Goal: Transaction & Acquisition: Purchase product/service

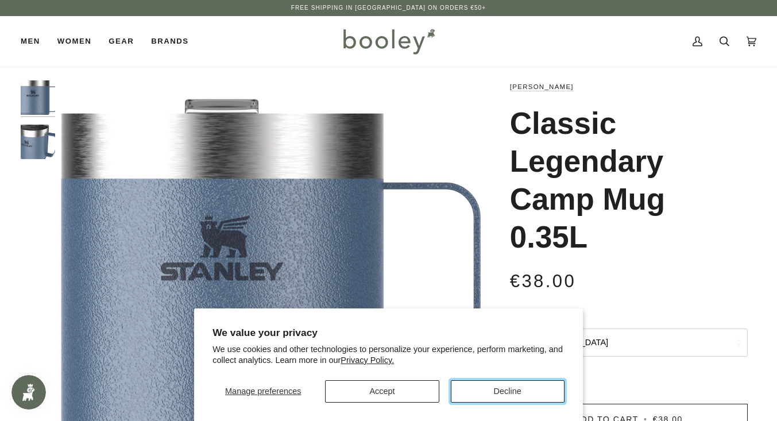
click at [507, 393] on button "Decline" at bounding box center [508, 391] width 114 height 22
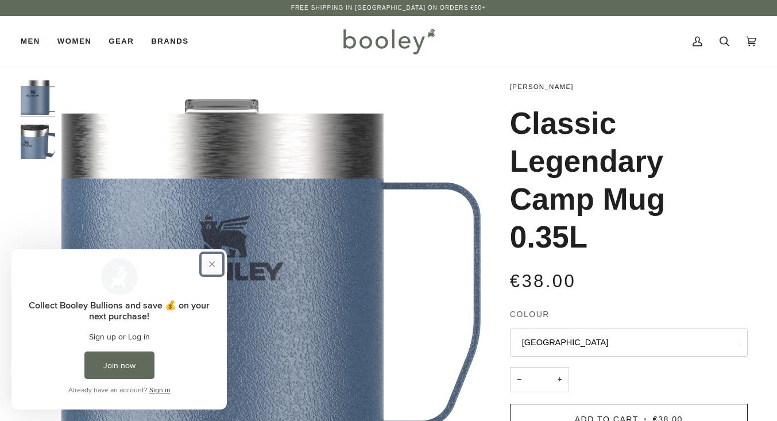
click at [215, 269] on button "Close prompt" at bounding box center [212, 264] width 21 height 21
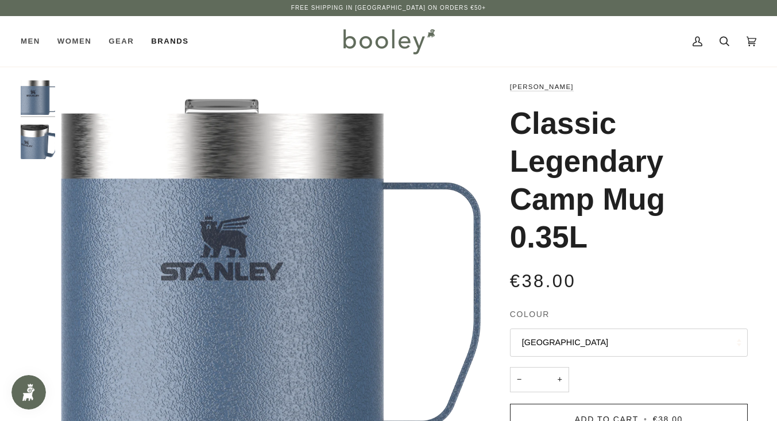
click at [185, 45] on link "Brands" at bounding box center [169, 41] width 55 height 51
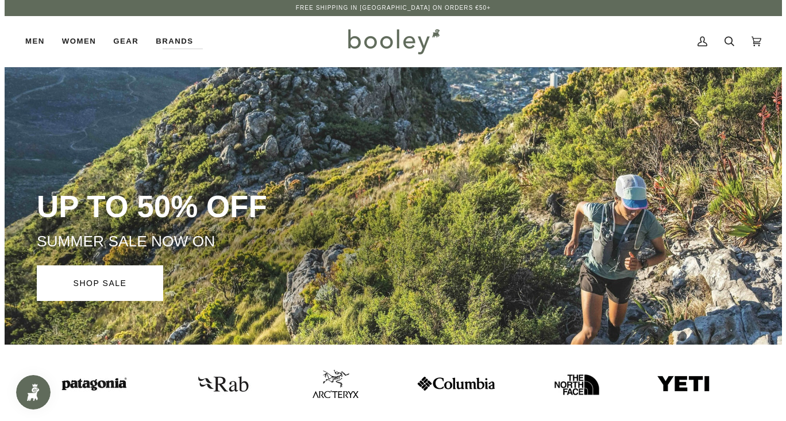
scroll to position [1, 0]
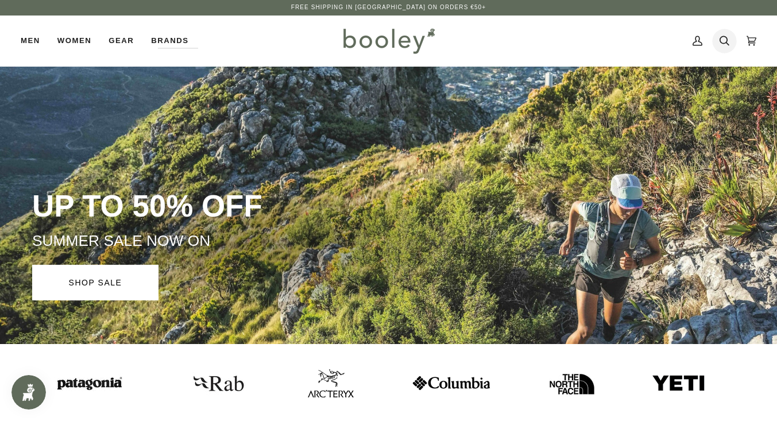
click at [726, 45] on icon at bounding box center [725, 40] width 10 height 17
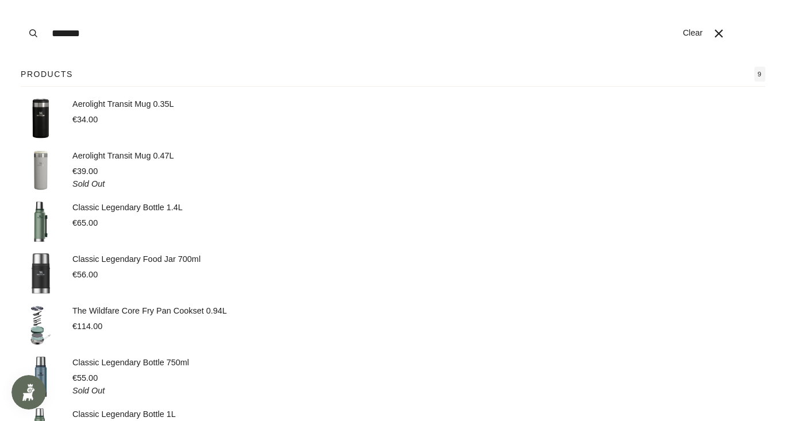
type input "*******"
click at [105, 110] on p "Aerolight Transit Mug 0.35L" at bounding box center [123, 104] width 102 height 13
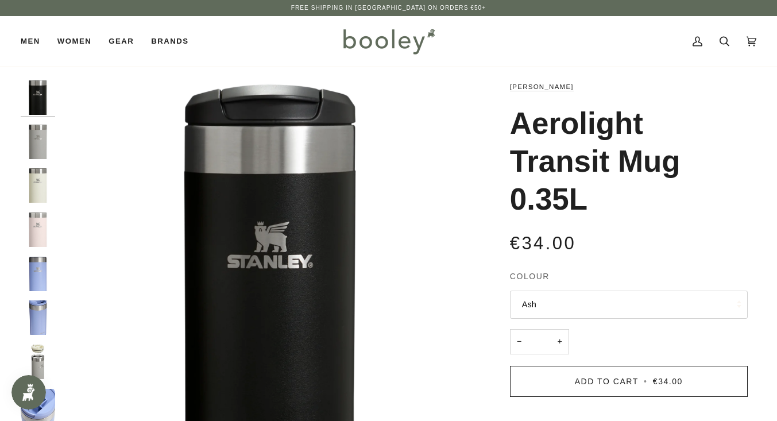
click at [643, 318] on button "Ash" at bounding box center [629, 305] width 238 height 28
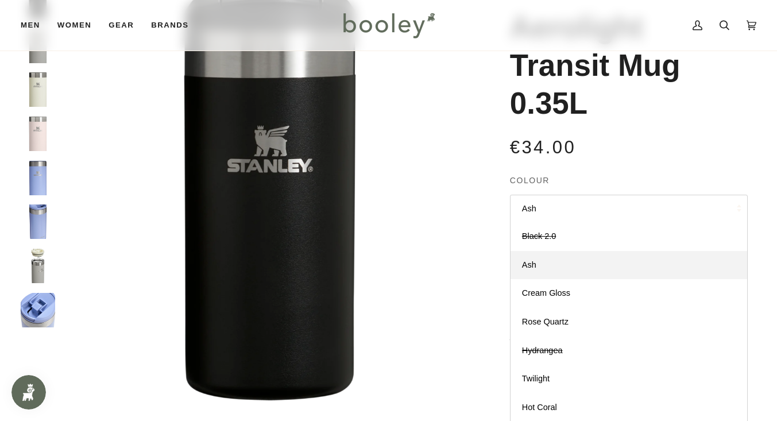
scroll to position [95, 0]
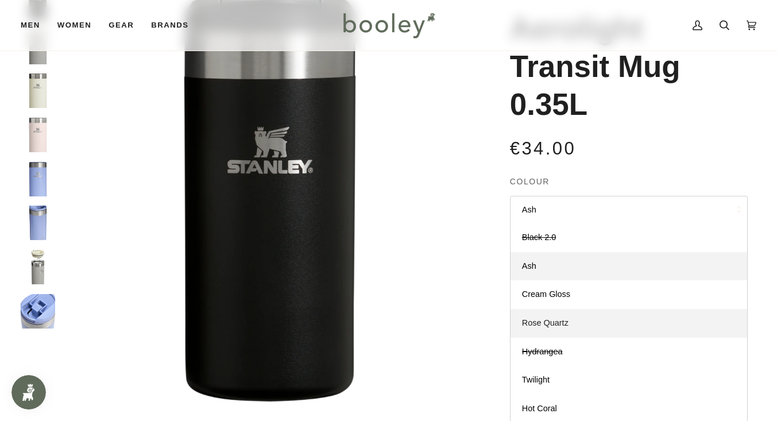
click at [574, 327] on link "Rose Quartz" at bounding box center [629, 323] width 237 height 29
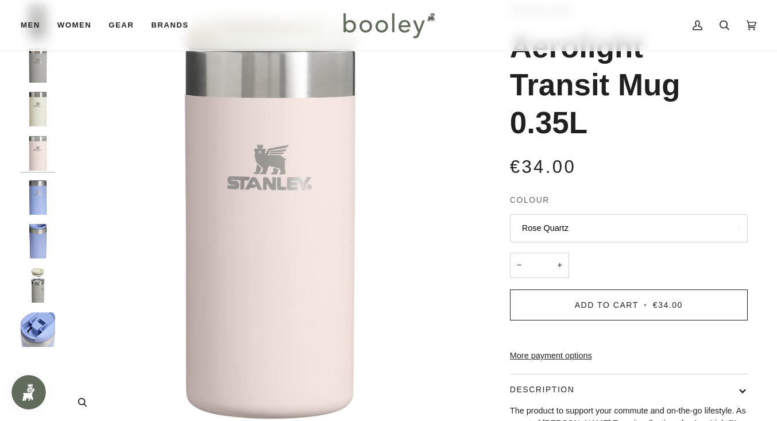
scroll to position [75, 0]
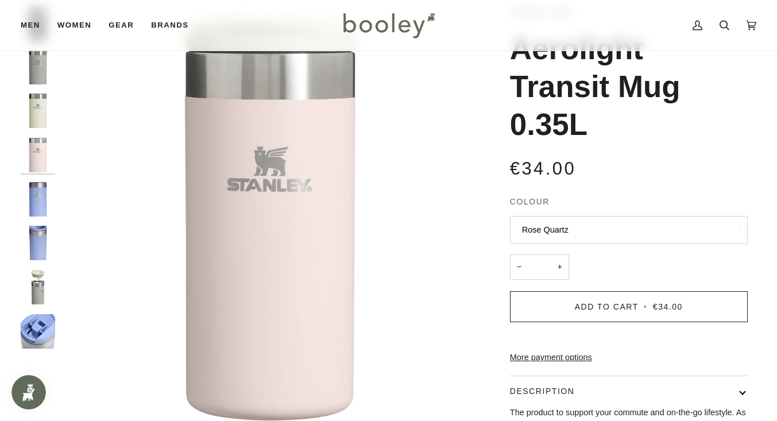
click at [630, 235] on button "Rose Quartz" at bounding box center [629, 230] width 238 height 28
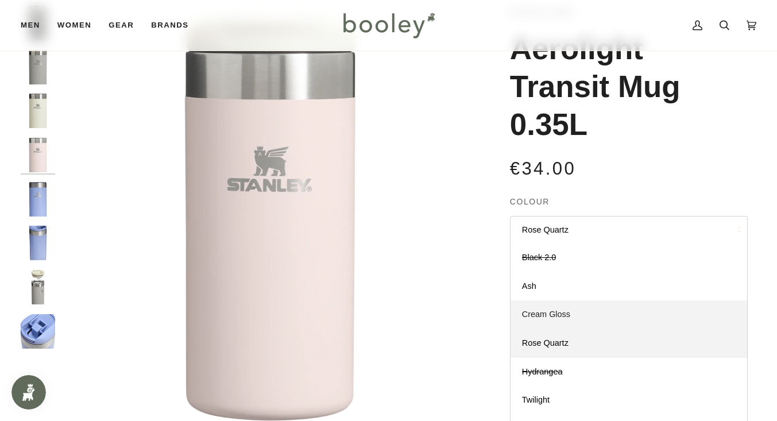
click at [571, 323] on link "Cream Gloss" at bounding box center [629, 314] width 237 height 29
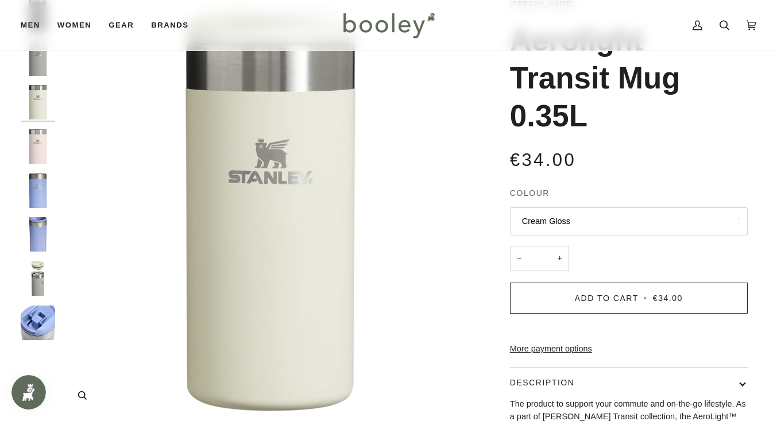
scroll to position [83, 0]
click at [651, 231] on button "Cream Gloss" at bounding box center [629, 222] width 238 height 28
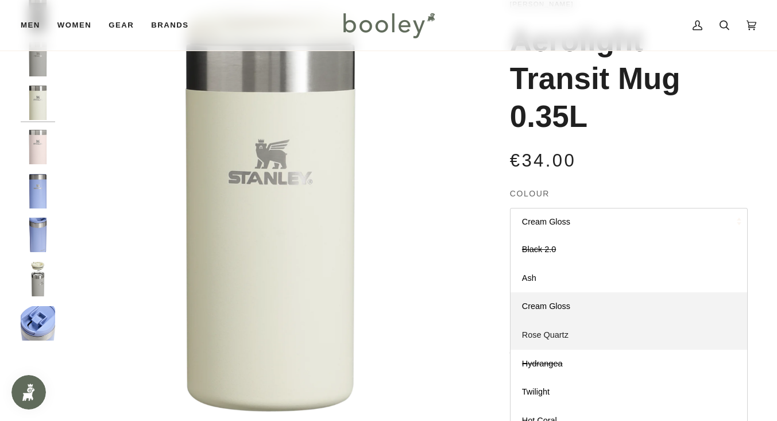
click at [564, 341] on link "Rose Quartz" at bounding box center [629, 335] width 237 height 29
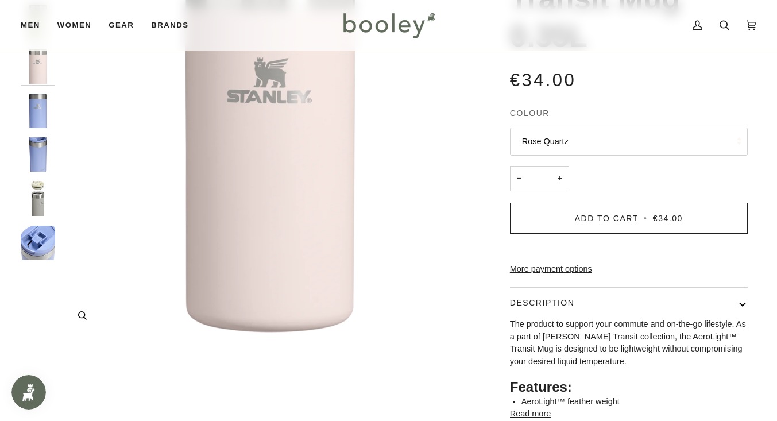
scroll to position [163, 0]
click at [608, 148] on button "Rose Quartz" at bounding box center [629, 142] width 238 height 28
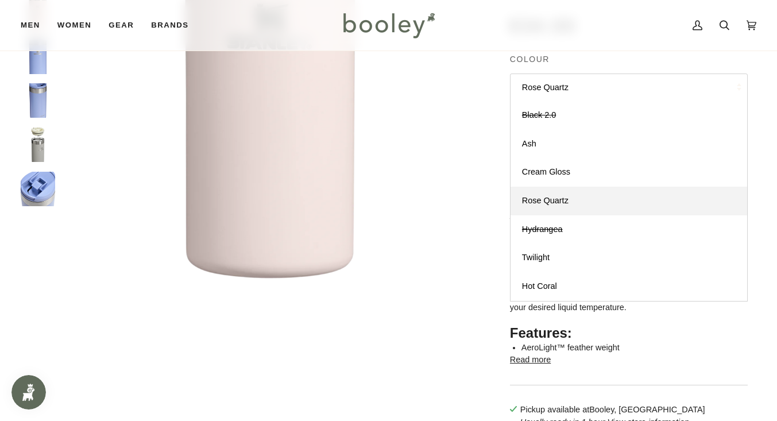
scroll to position [216, 0]
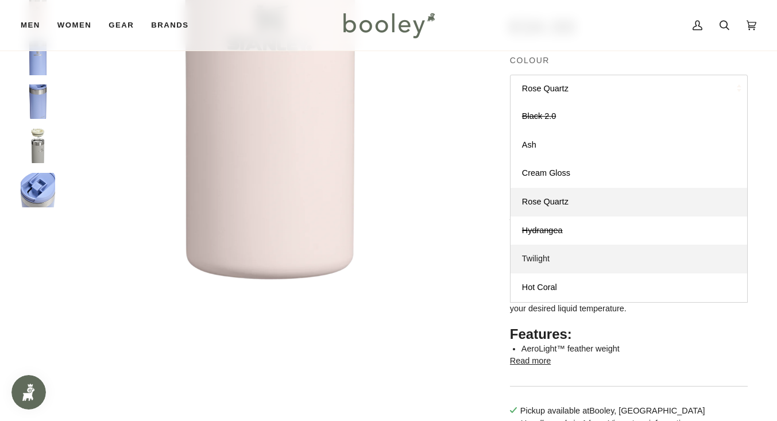
click at [545, 263] on span "Twilight" at bounding box center [536, 258] width 28 height 9
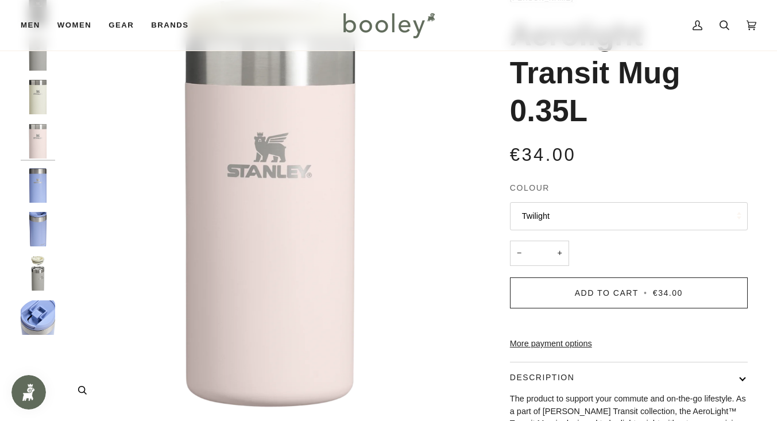
scroll to position [87, 0]
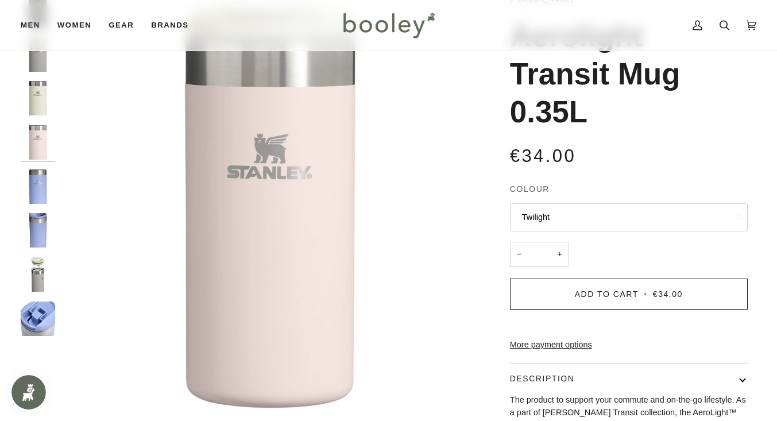
click at [608, 225] on button "Twilight" at bounding box center [629, 217] width 238 height 28
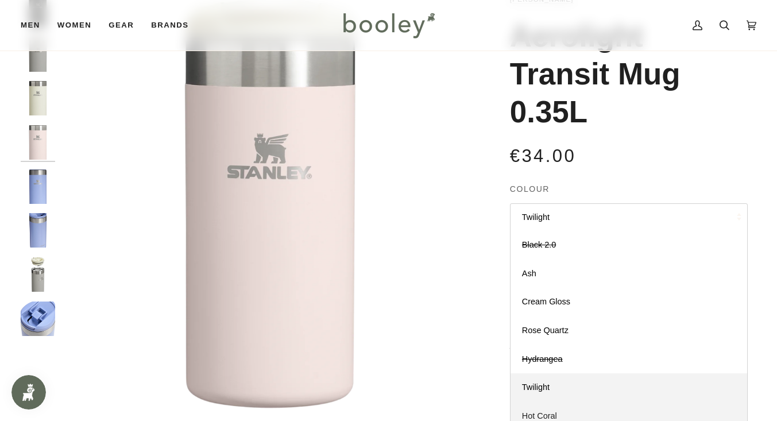
click at [552, 408] on link "Hot Coral" at bounding box center [629, 416] width 237 height 29
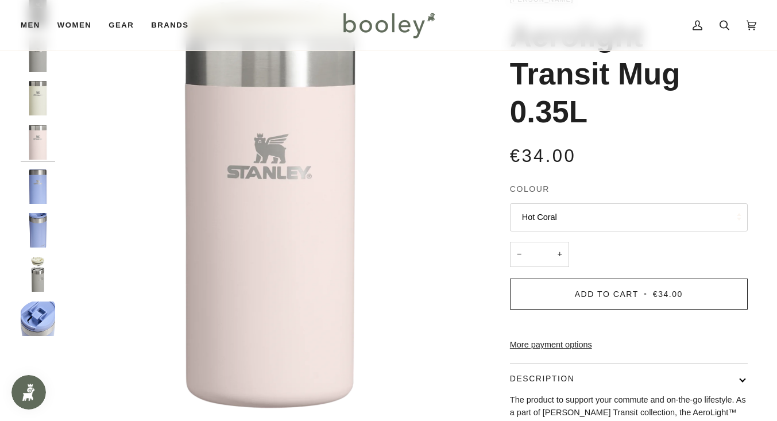
click at [574, 223] on button "Hot Coral" at bounding box center [629, 217] width 238 height 28
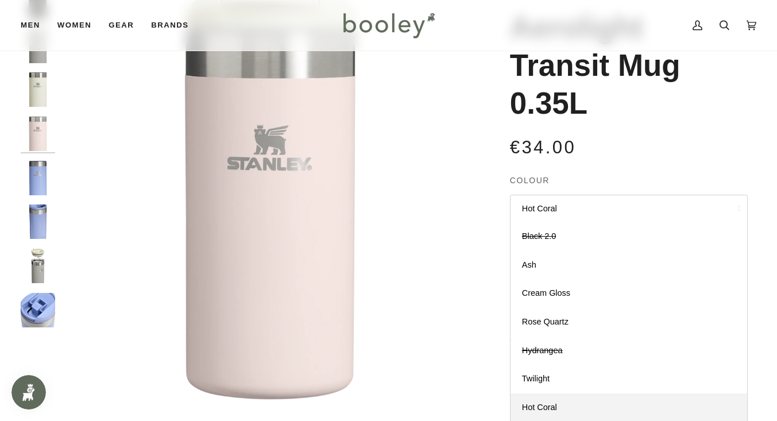
scroll to position [92, 0]
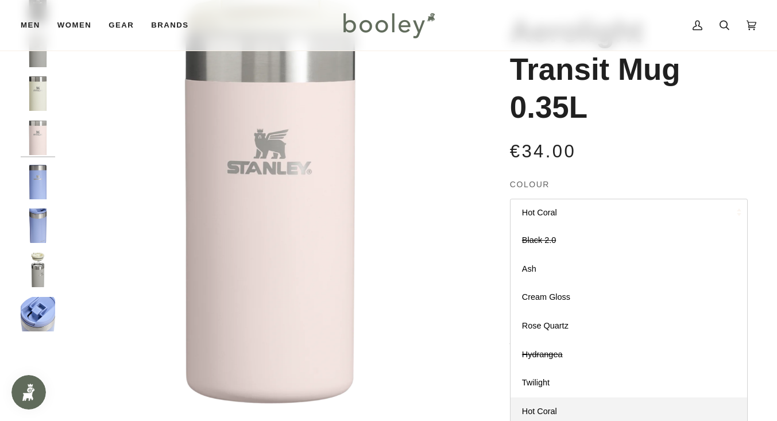
click at [543, 217] on button "Hot Coral" at bounding box center [629, 213] width 238 height 28
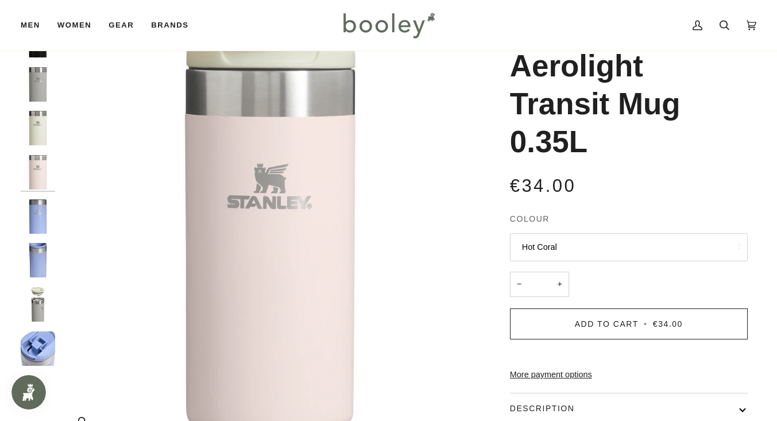
scroll to position [61, 0]
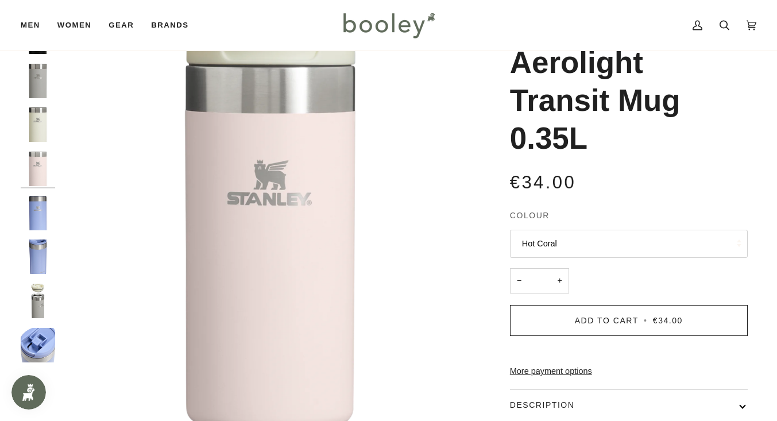
click at [655, 246] on button "Hot Coral" at bounding box center [629, 244] width 238 height 28
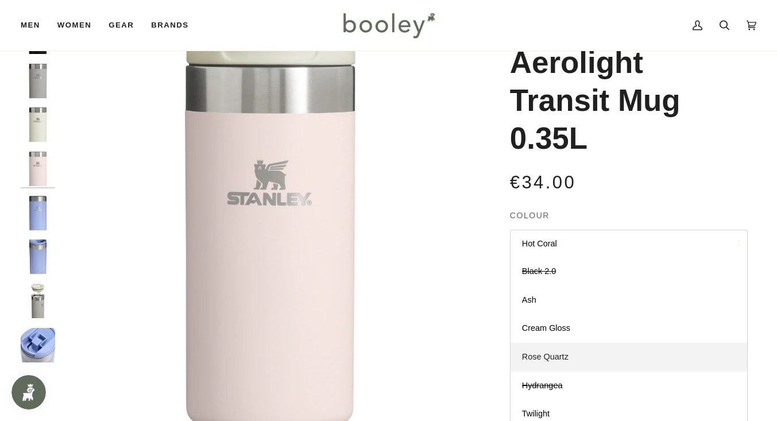
click at [551, 363] on link "Rose Quartz" at bounding box center [629, 357] width 237 height 29
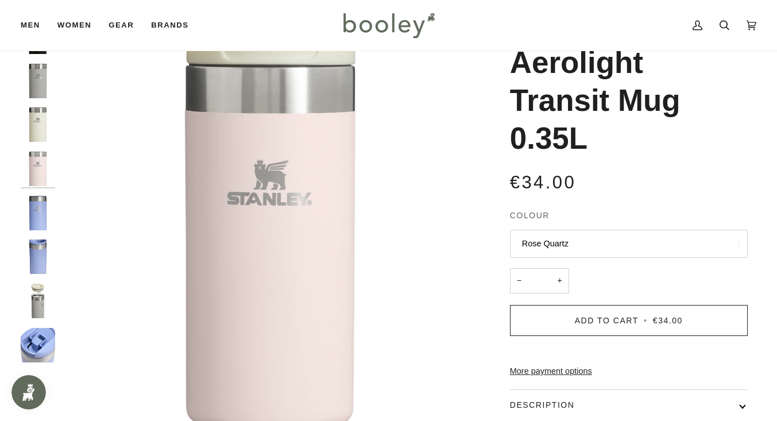
click at [512, 355] on shop-pay-wallet-button at bounding box center [511, 350] width 2 height 9
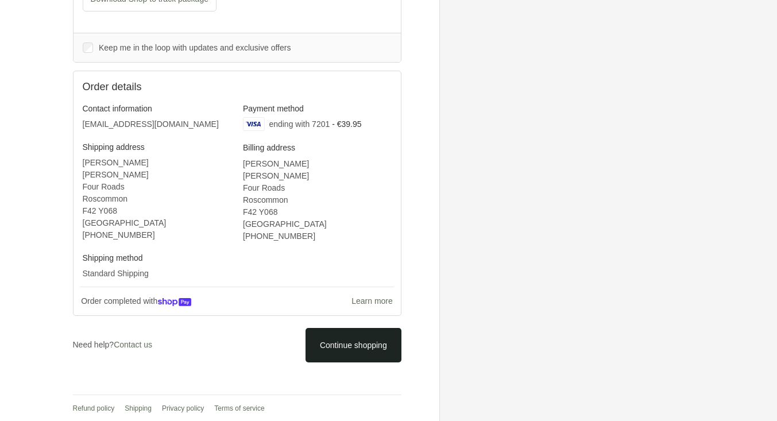
scroll to position [309, 0]
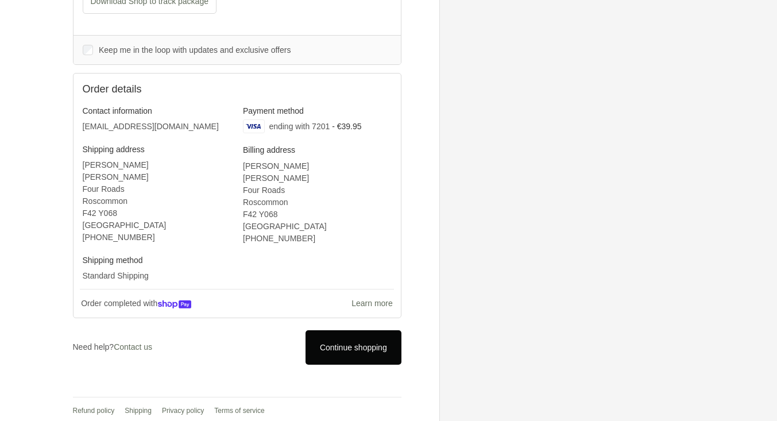
click at [360, 353] on link "Continue shopping" at bounding box center [353, 347] width 95 height 34
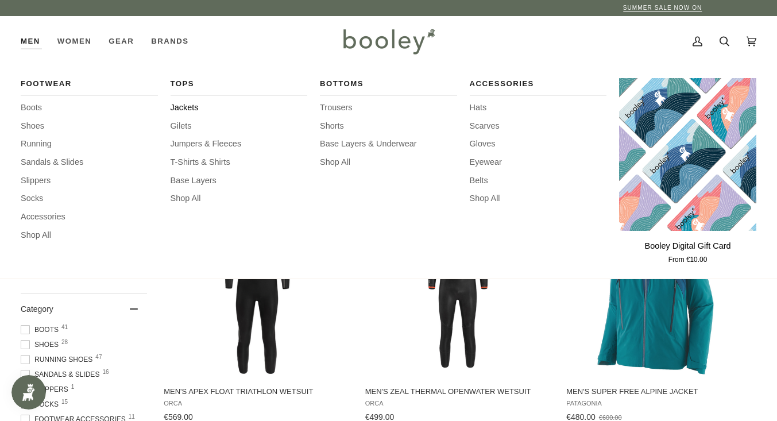
click at [188, 109] on span "Jackets" at bounding box center [239, 108] width 137 height 13
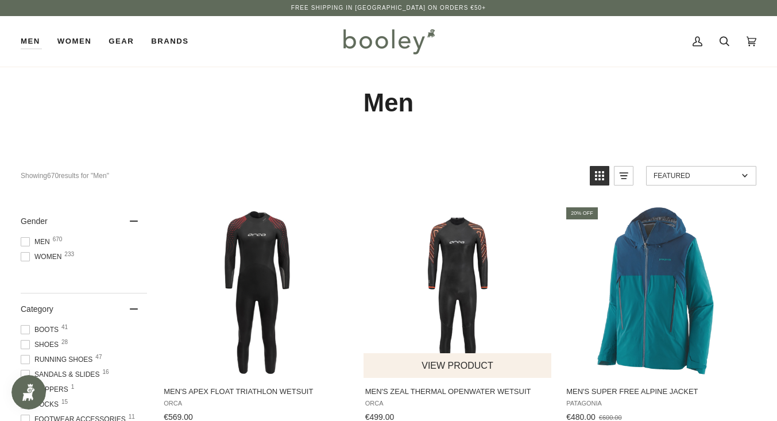
click at [420, 371] on button "View product" at bounding box center [458, 365] width 188 height 25
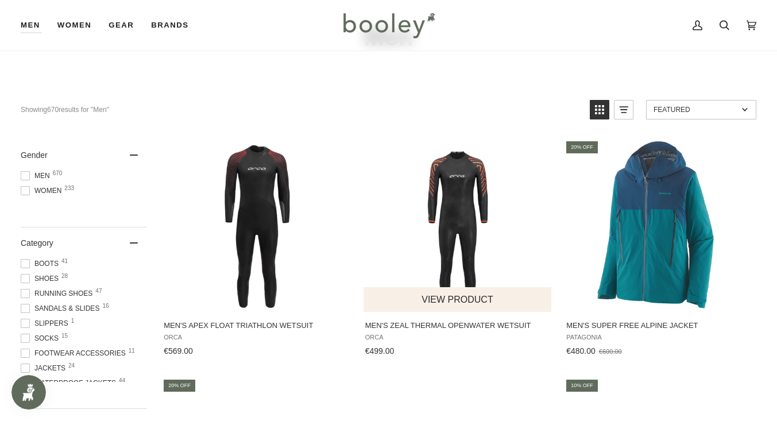
scroll to position [86, 0]
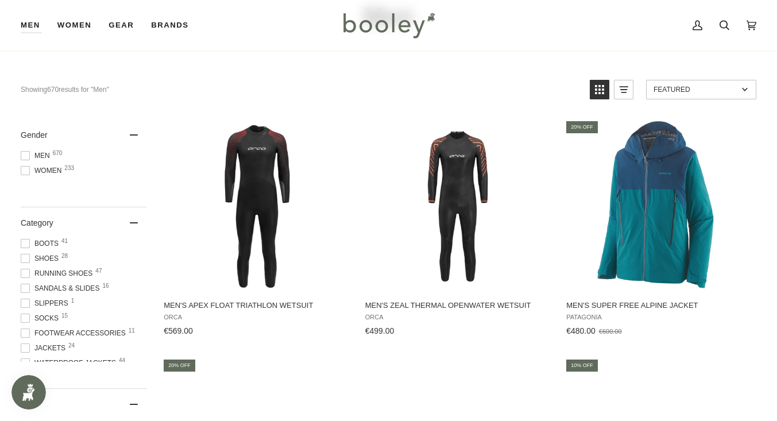
click at [25, 347] on span at bounding box center [25, 347] width 9 height 9
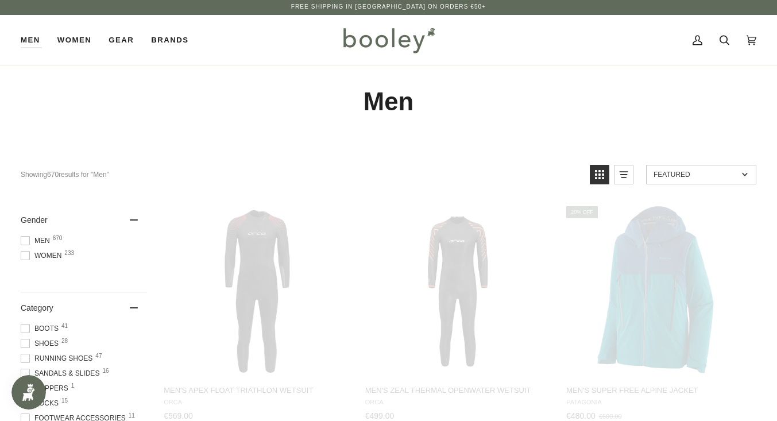
scroll to position [0, 0]
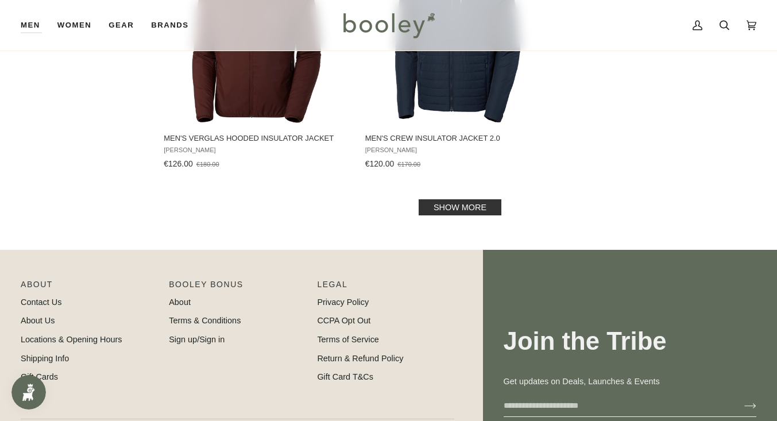
scroll to position [1673, 0]
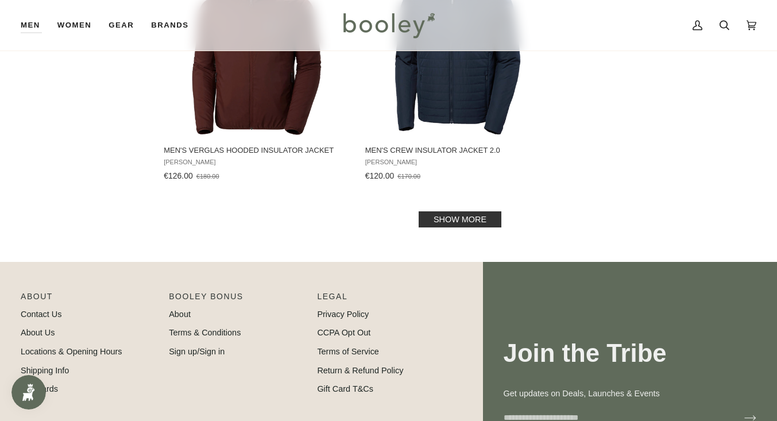
click at [456, 225] on link "Show more" at bounding box center [460, 219] width 83 height 16
